Goal: Check status: Check status

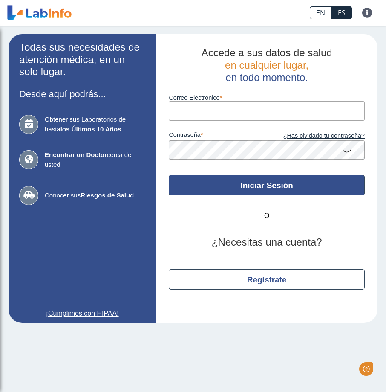
type input "[EMAIL_ADDRESS][DOMAIN_NAME]"
click at [276, 189] on button "Iniciar Sesión" at bounding box center [267, 185] width 196 height 20
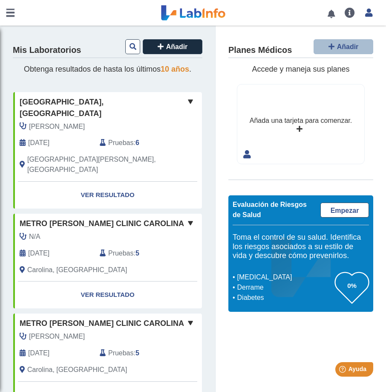
click at [329, 14] on link at bounding box center [331, 14] width 17 height 6
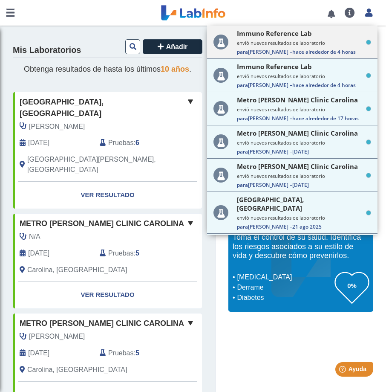
click at [274, 45] on small "envió nuevos resultados de laboratorio" at bounding box center [304, 43] width 134 height 6
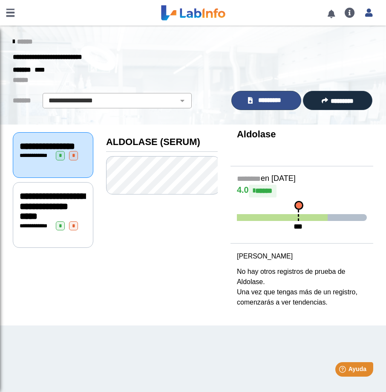
click at [274, 102] on span "*********" at bounding box center [269, 100] width 29 height 10
click at [328, 14] on link at bounding box center [331, 14] width 17 height 6
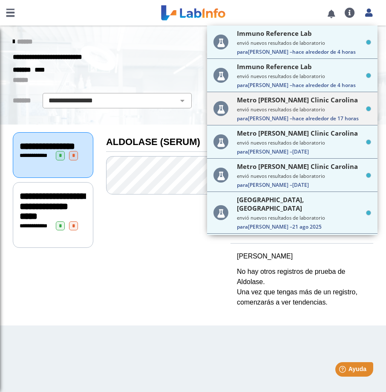
click at [310, 112] on div "Metro [PERSON_NAME] Clinic Carolina envió nuevos resultados de laboratorio Para…" at bounding box center [304, 108] width 134 height 26
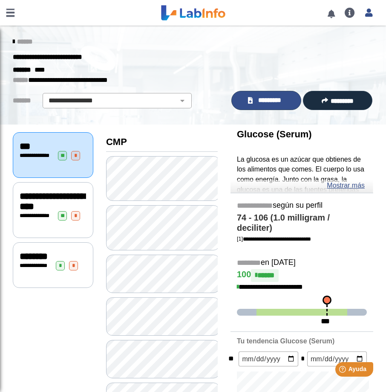
click at [280, 98] on span "*********" at bounding box center [269, 100] width 29 height 10
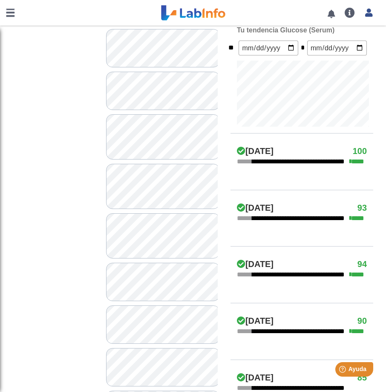
scroll to position [55, 0]
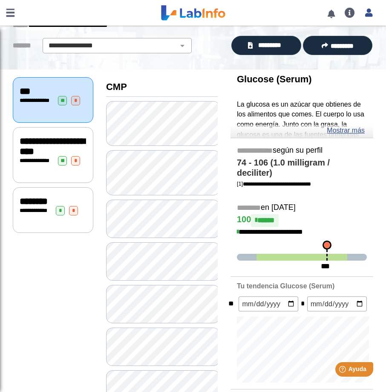
click at [331, 17] on link at bounding box center [331, 14] width 17 height 6
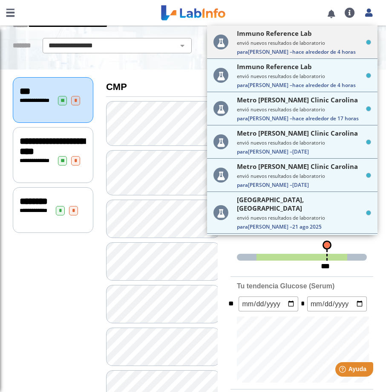
click at [303, 40] on small "envió nuevos resultados de laboratorio" at bounding box center [304, 43] width 134 height 6
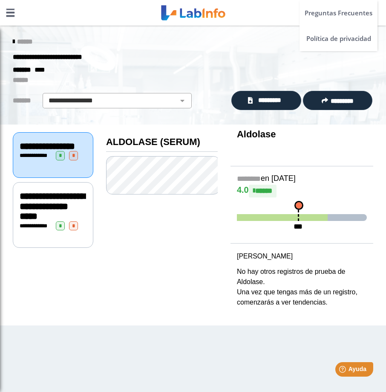
click at [348, 13] on link at bounding box center [350, 13] width 20 height 10
click at [289, 13] on div "Immuno Reference Lab envió nuevos resultados de laboratorio Para [PERSON_NAME] …" at bounding box center [188, 13] width 377 height 26
click at [331, 14] on link at bounding box center [331, 14] width 17 height 6
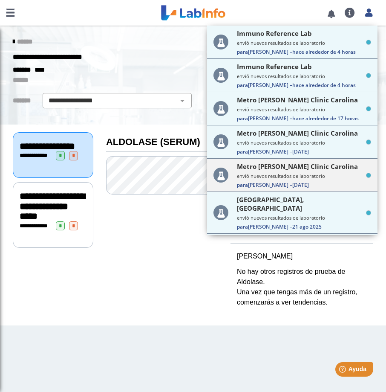
click at [256, 176] on small "envió nuevos resultados de laboratorio" at bounding box center [304, 176] width 134 height 6
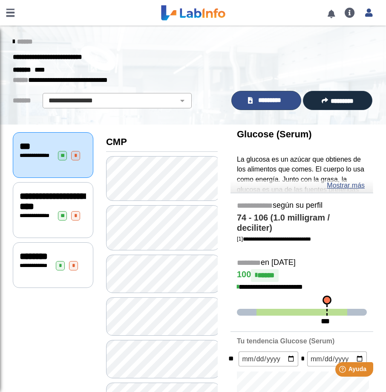
click at [292, 100] on link "*********" at bounding box center [266, 100] width 70 height 19
click at [330, 12] on link at bounding box center [331, 14] width 17 height 6
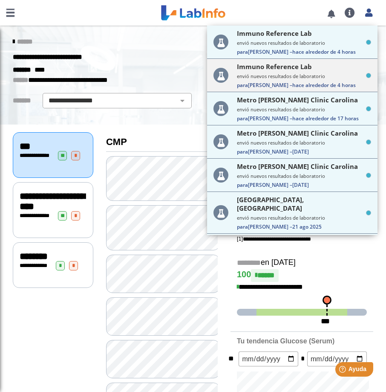
click at [272, 78] on small "envió nuevos resultados de laboratorio" at bounding box center [304, 76] width 134 height 6
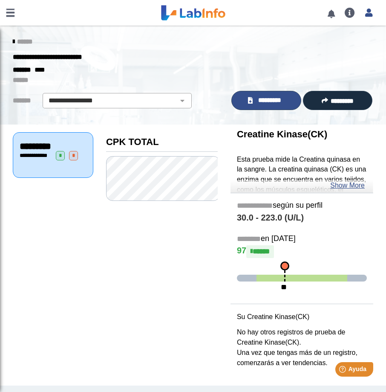
click at [265, 103] on span "*********" at bounding box center [269, 100] width 29 height 10
click at [334, 17] on link at bounding box center [331, 14] width 17 height 6
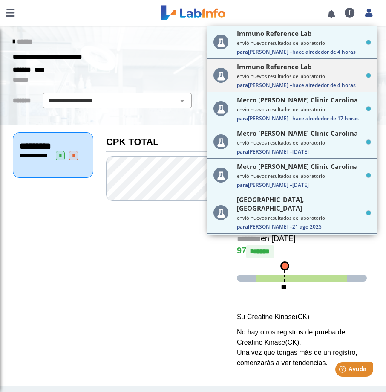
click at [296, 71] on div "Immuno Reference Lab envió nuevos resultados de laboratorio Para [PERSON_NAME] …" at bounding box center [304, 75] width 134 height 26
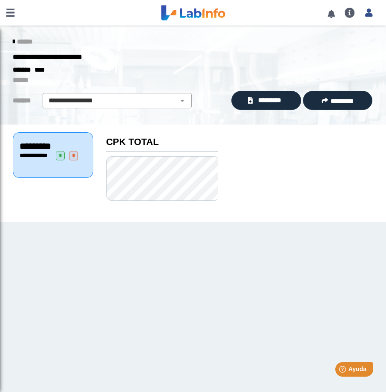
click at [330, 14] on link at bounding box center [331, 14] width 17 height 6
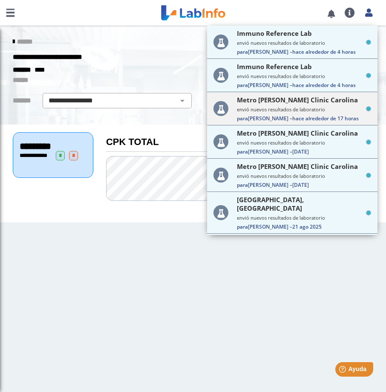
click at [281, 110] on small "envió nuevos resultados de laboratorio" at bounding box center [304, 109] width 134 height 6
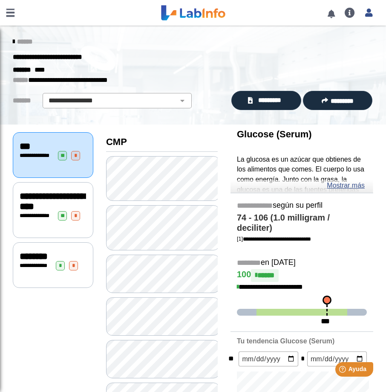
click at [332, 14] on link at bounding box center [331, 14] width 17 height 6
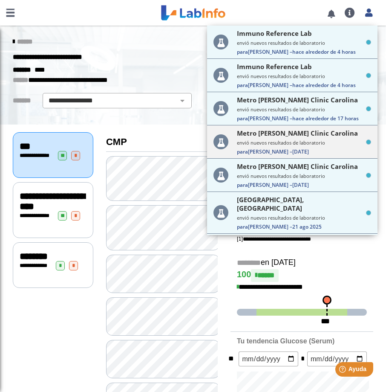
click at [285, 144] on small "envió nuevos resultados de laboratorio" at bounding box center [304, 142] width 134 height 6
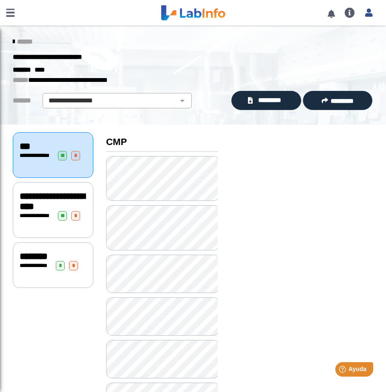
click at [331, 12] on link at bounding box center [331, 14] width 17 height 6
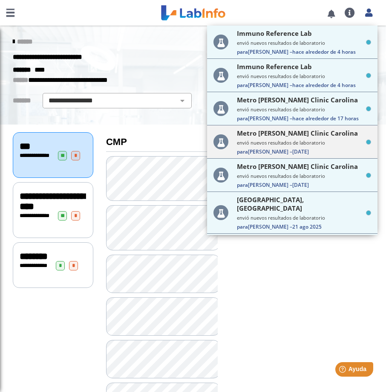
click at [281, 144] on small "envió nuevos resultados de laboratorio" at bounding box center [304, 142] width 134 height 6
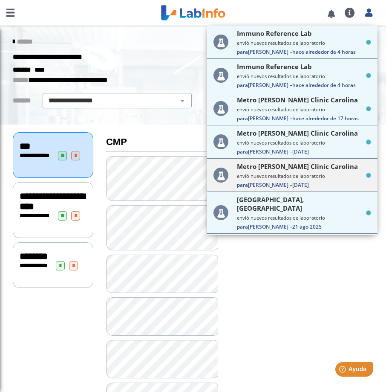
click at [274, 179] on small "envió nuevos resultados de laboratorio" at bounding box center [304, 176] width 134 height 6
click at [309, 180] on div "Metro [PERSON_NAME] Clinic Carolina envió nuevos resultados de laboratorio Para…" at bounding box center [304, 175] width 134 height 26
click at [251, 168] on span "Metro [PERSON_NAME] Clinic Carolina" at bounding box center [297, 166] width 121 height 9
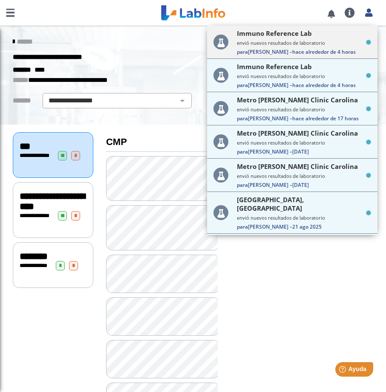
click at [282, 40] on small "envió nuevos resultados de laboratorio" at bounding box center [304, 43] width 134 height 6
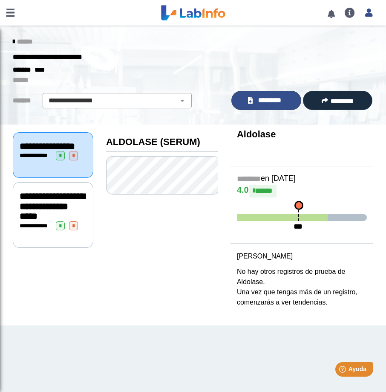
click at [294, 99] on link "*********" at bounding box center [266, 100] width 70 height 19
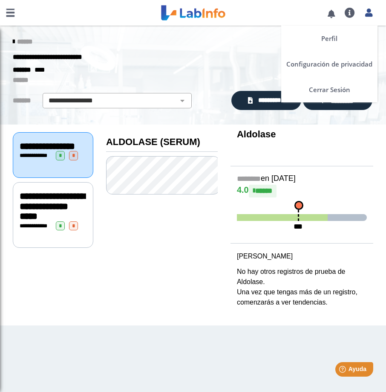
click at [367, 15] on icon at bounding box center [368, 12] width 7 height 6
click at [337, 87] on link "Cerrar Sesión" at bounding box center [329, 90] width 96 height 26
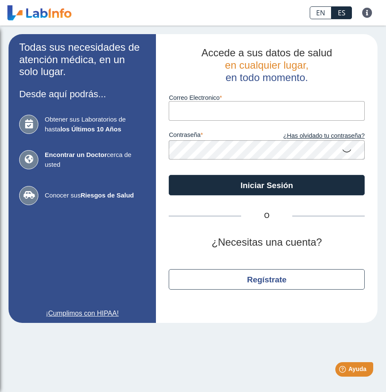
type input "[EMAIL_ADDRESS][DOMAIN_NAME]"
